Goal: Task Accomplishment & Management: Use online tool/utility

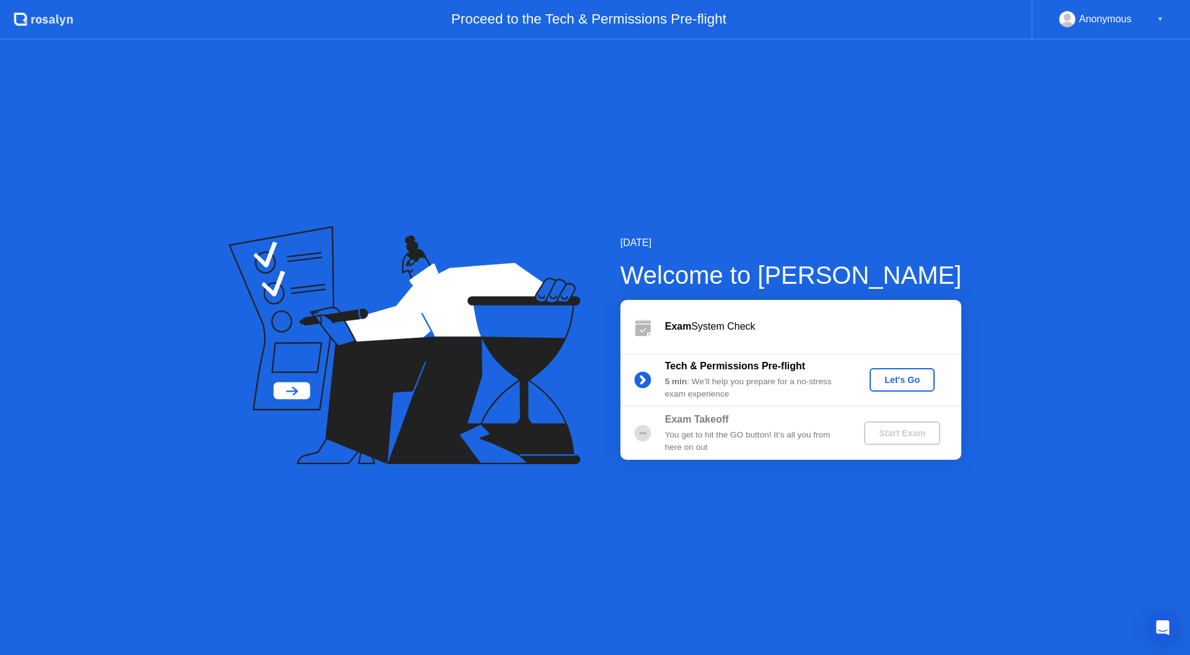
click at [679, 424] on b "Exam Takeoff" at bounding box center [697, 419] width 64 height 11
click at [901, 375] on div "Let's Go" at bounding box center [902, 380] width 55 height 10
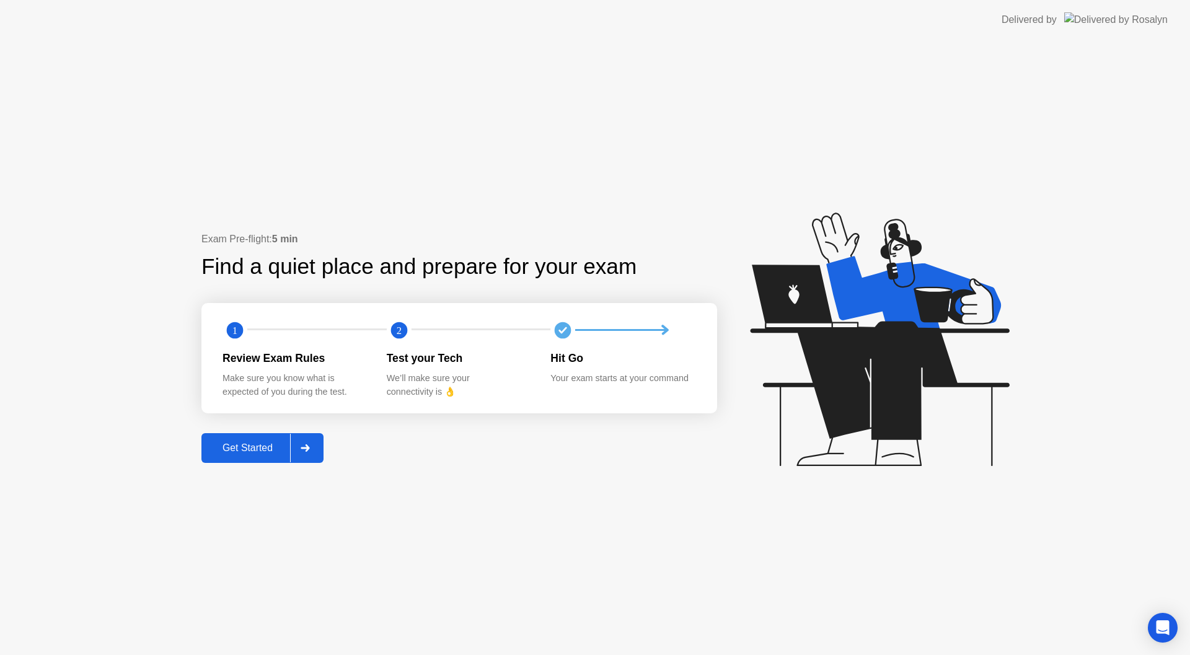
click at [254, 454] on div "Get Started" at bounding box center [247, 448] width 85 height 11
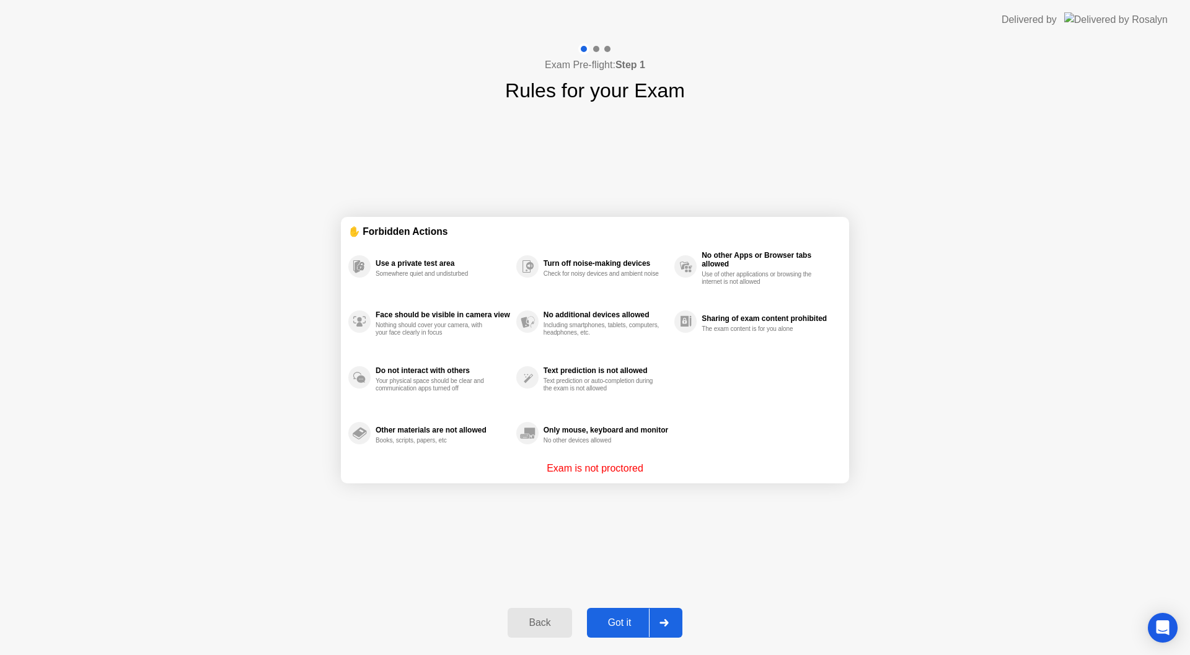
click at [643, 618] on div "Got it" at bounding box center [620, 623] width 58 height 11
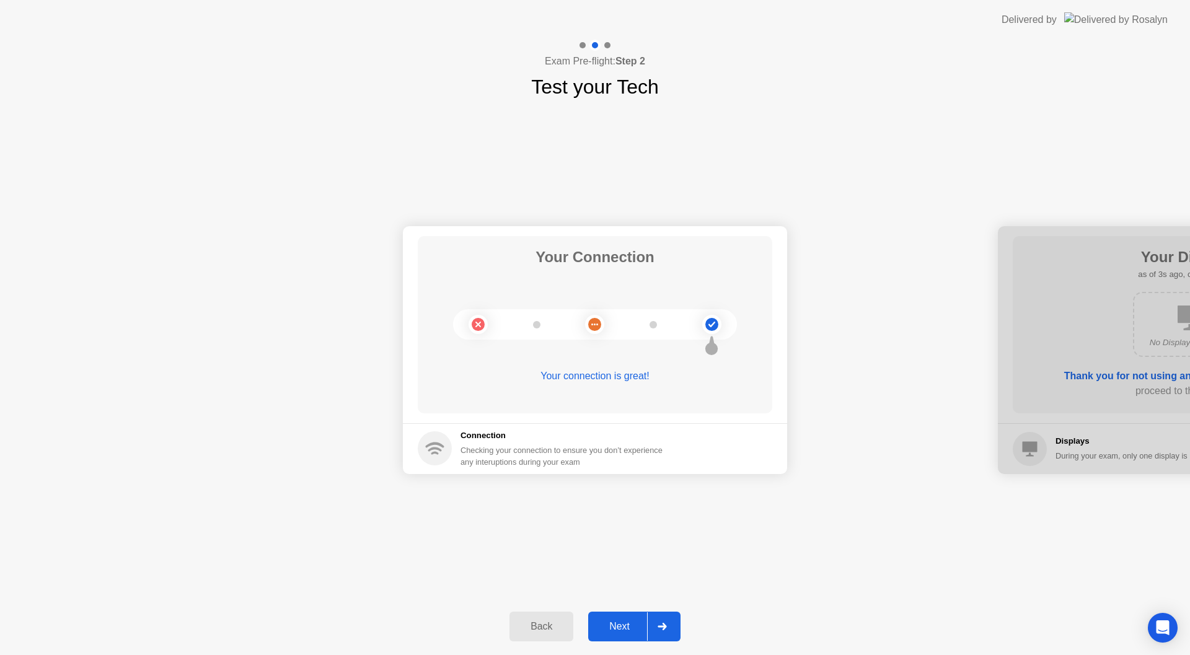
click at [665, 628] on icon at bounding box center [662, 626] width 9 height 7
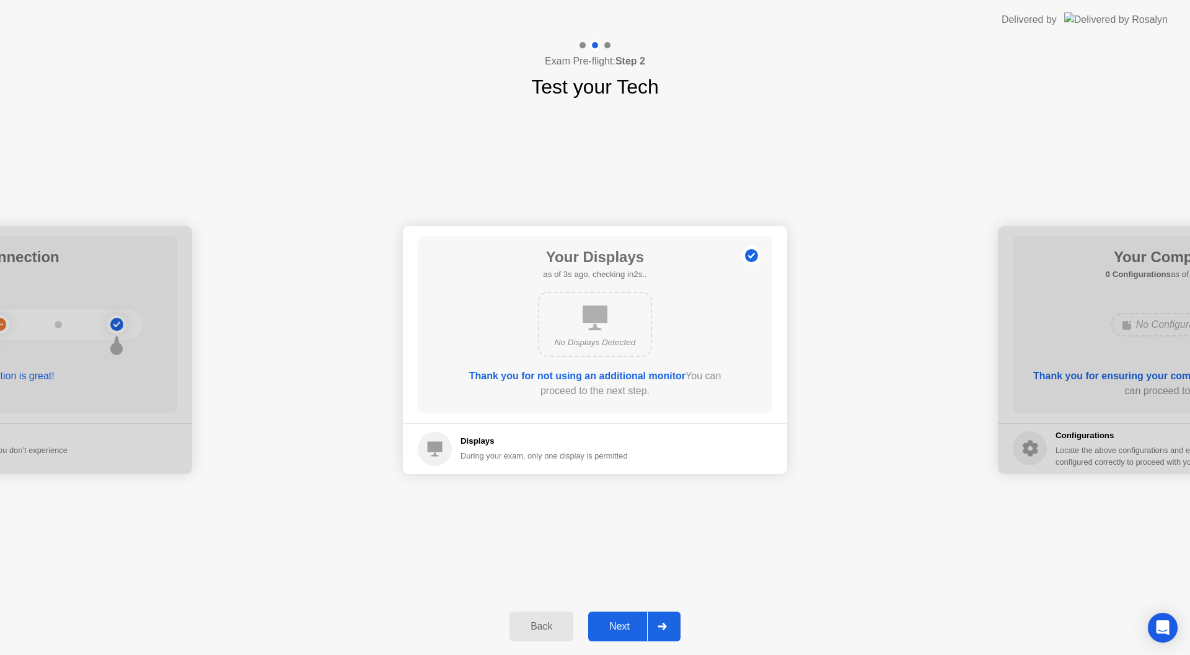
click at [664, 633] on div at bounding box center [662, 627] width 30 height 29
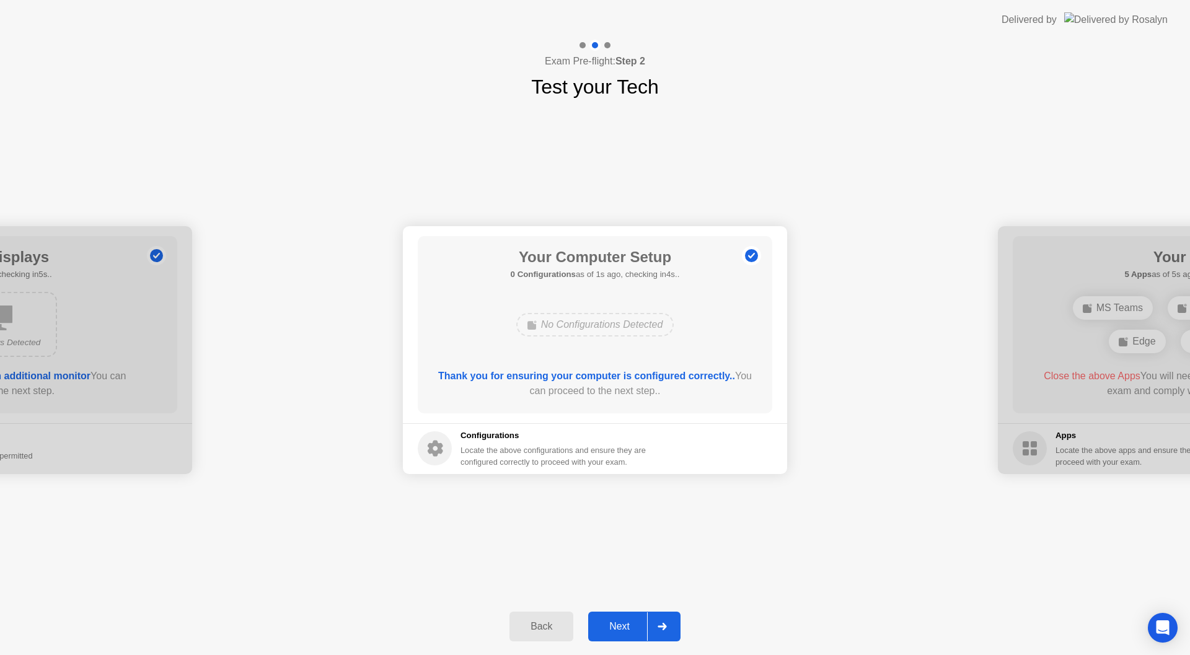
click at [665, 622] on div at bounding box center [662, 627] width 30 height 29
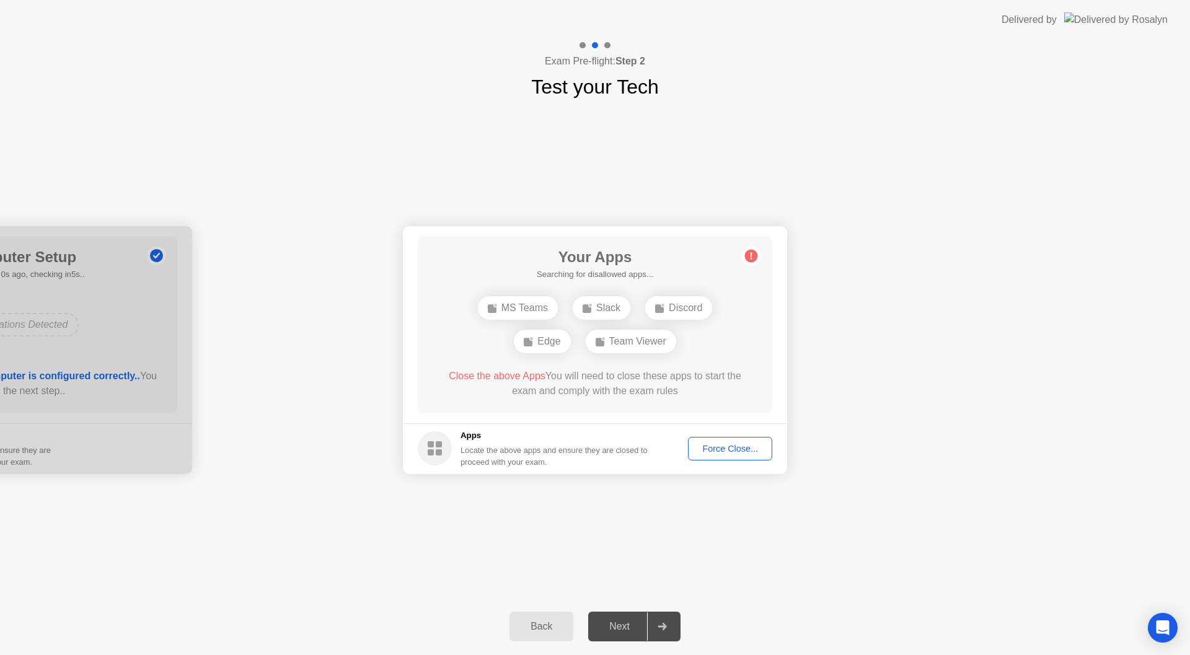
click at [748, 450] on div "Force Close..." at bounding box center [731, 449] width 76 height 10
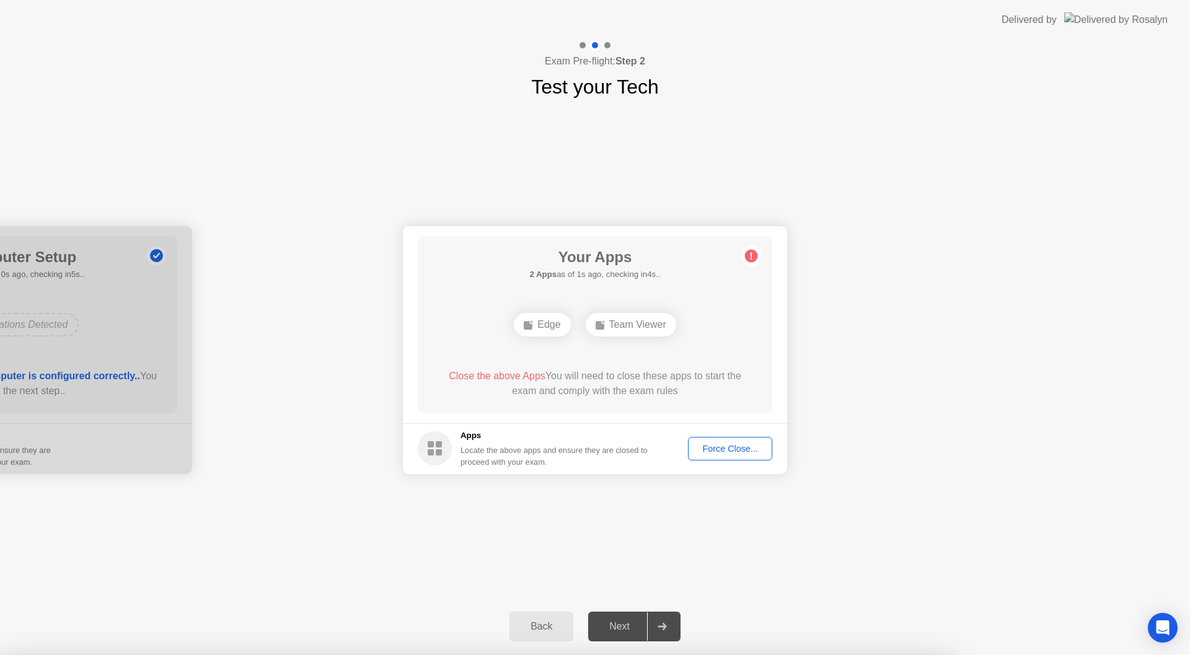
click at [547, 329] on div "Edge" at bounding box center [542, 325] width 56 height 24
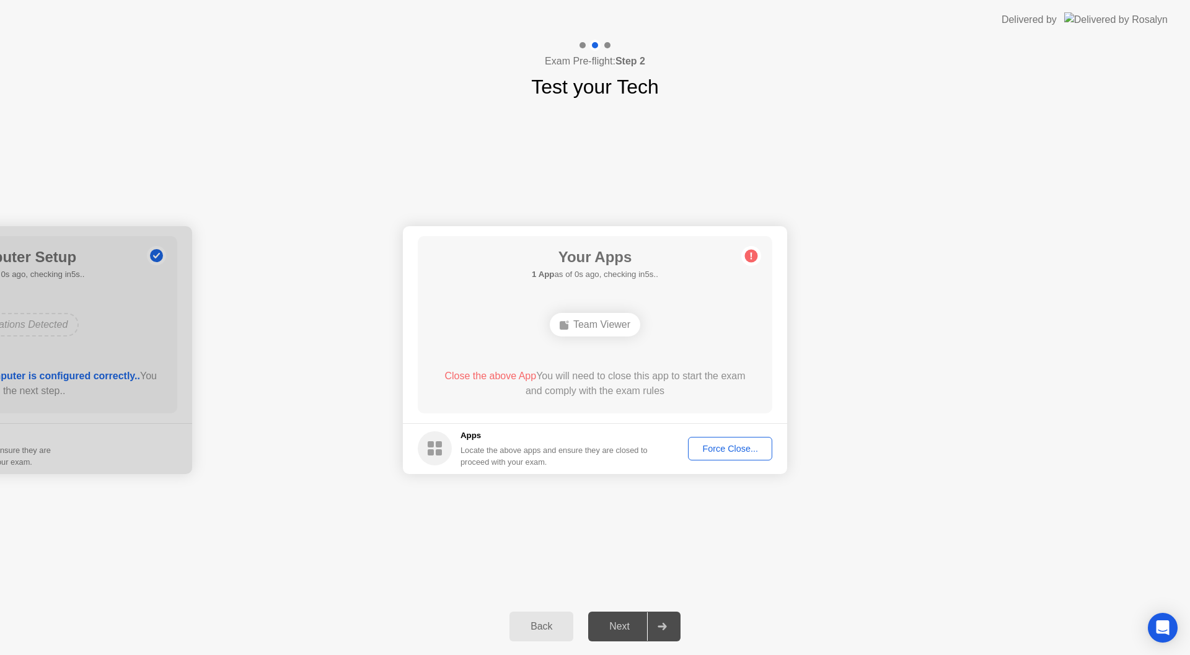
click at [721, 438] on button "Force Close..." at bounding box center [730, 449] width 84 height 24
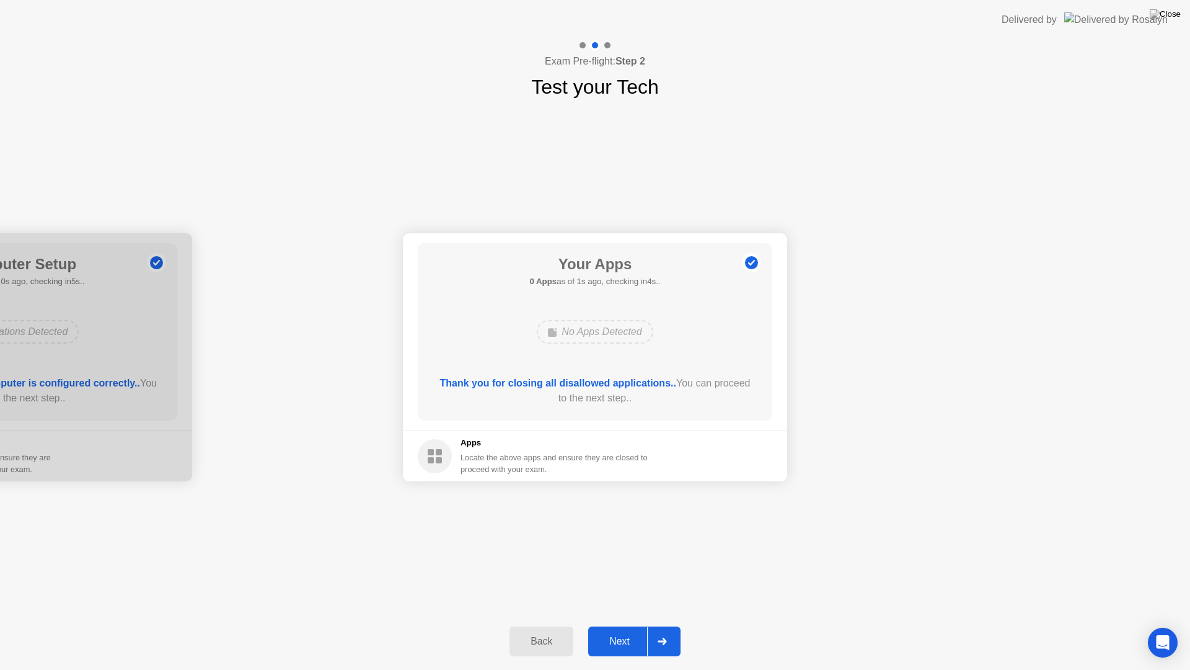
click at [638, 649] on button "Next" at bounding box center [634, 641] width 92 height 30
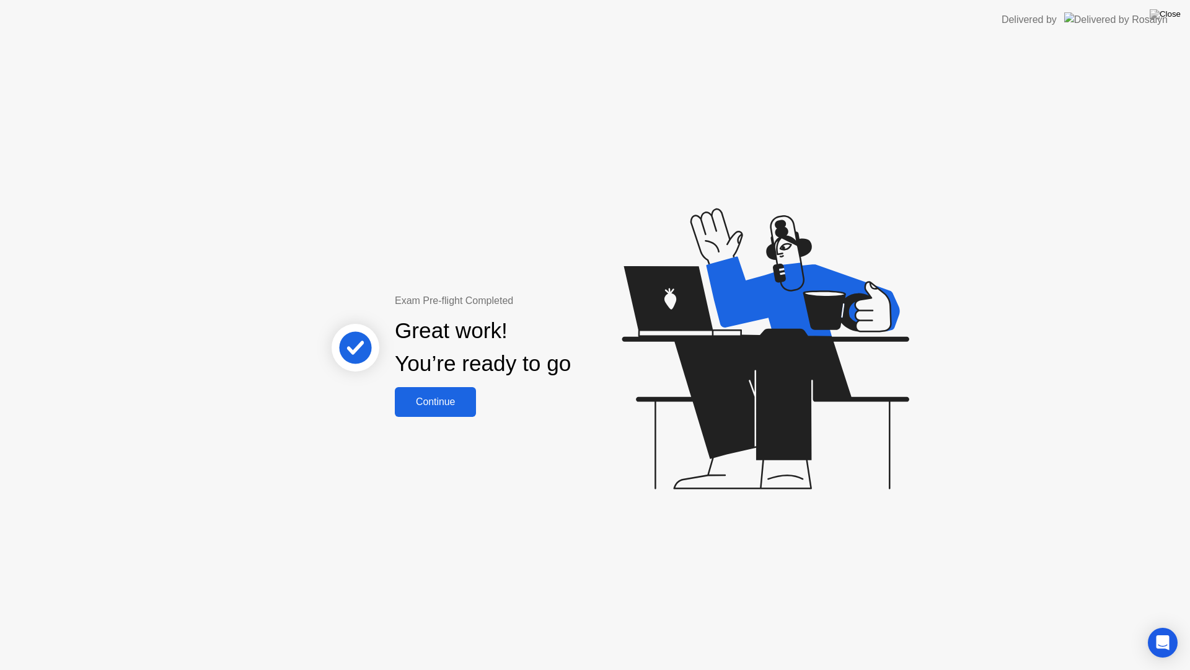
click at [466, 402] on div "Continue" at bounding box center [436, 401] width 74 height 11
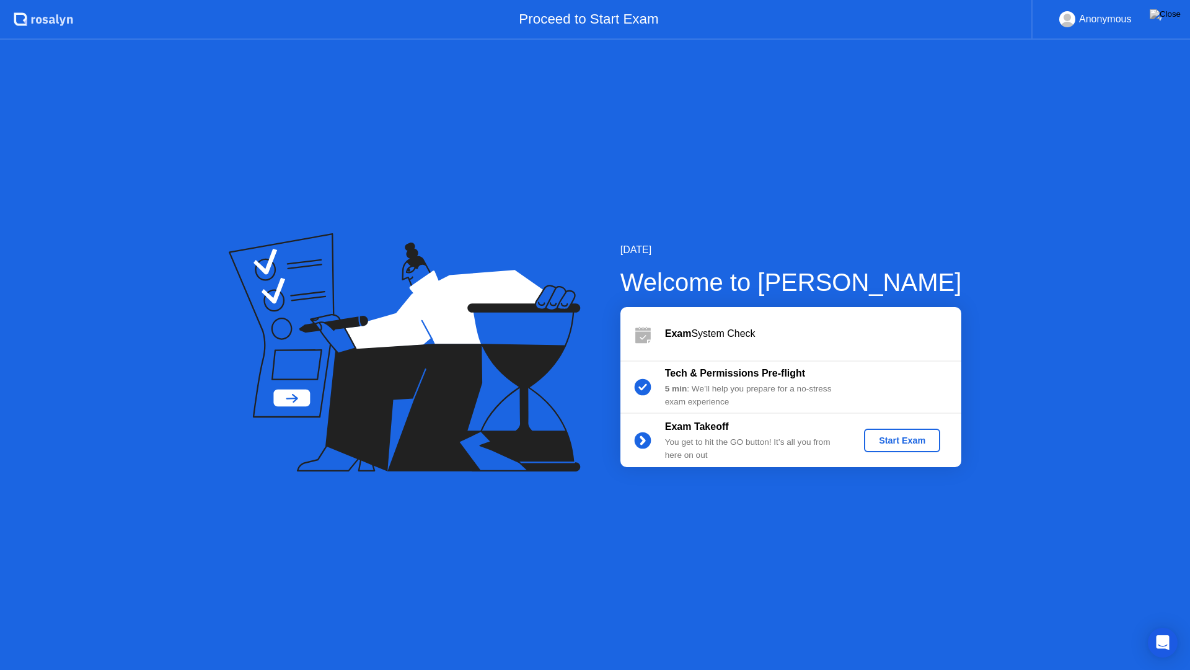
click at [936, 435] on div "Start Exam" at bounding box center [902, 440] width 66 height 10
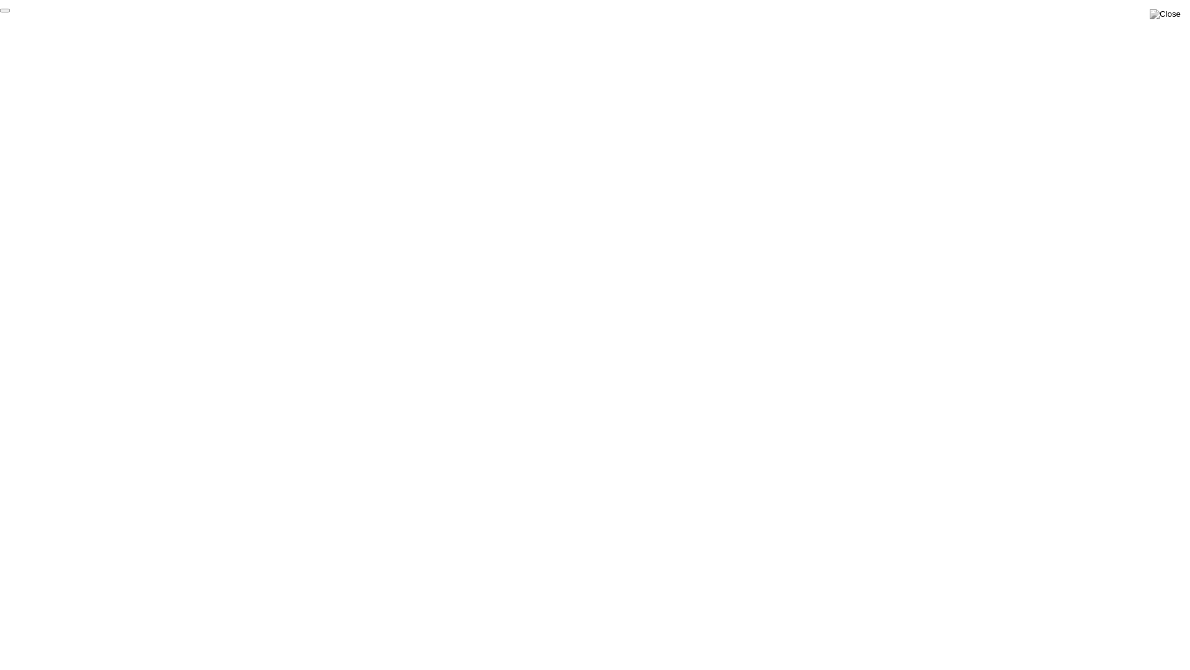
click div "End Proctoring Session"
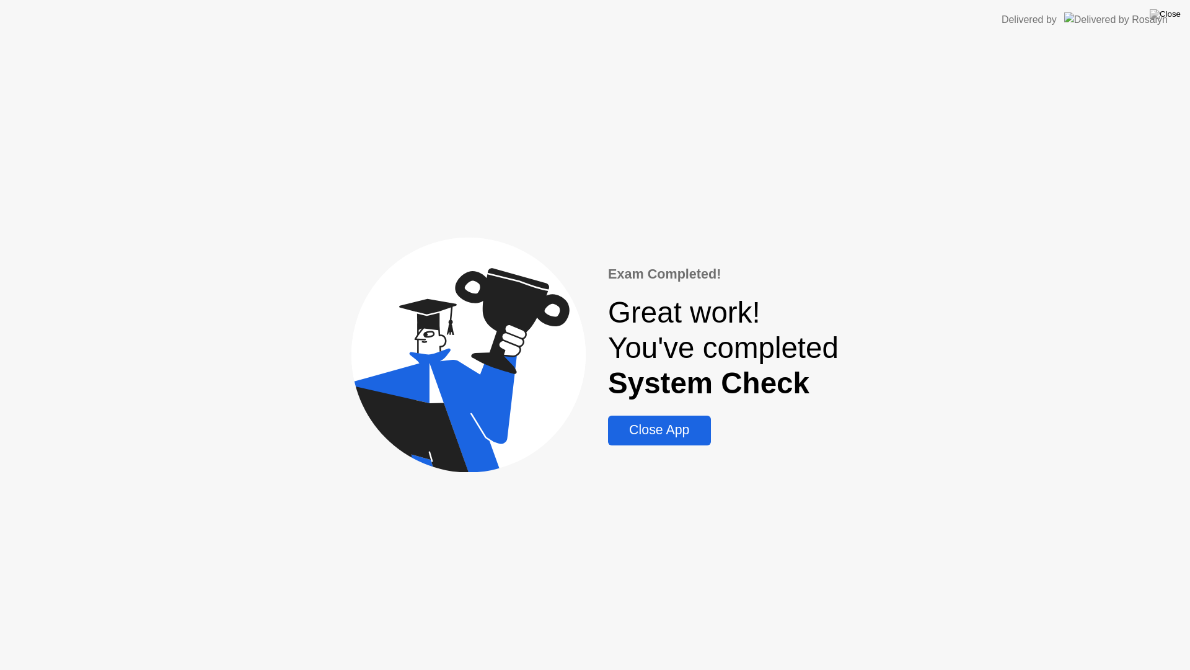
click at [669, 438] on div "Close App" at bounding box center [659, 430] width 95 height 16
